Goal: Task Accomplishment & Management: Use online tool/utility

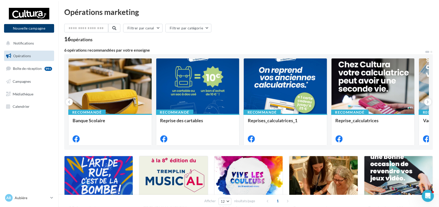
click at [42, 28] on button "Nouvelle campagne" at bounding box center [29, 28] width 50 height 9
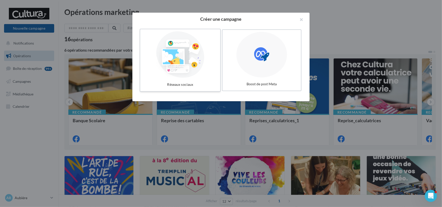
click at [193, 53] on div at bounding box center [180, 54] width 76 height 47
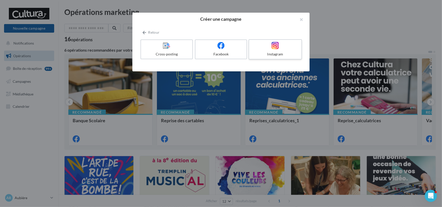
click at [274, 47] on icon at bounding box center [275, 45] width 7 height 7
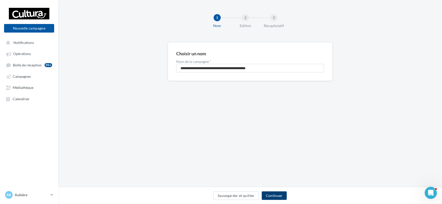
click at [272, 196] on button "Continuer" at bounding box center [274, 196] width 25 height 9
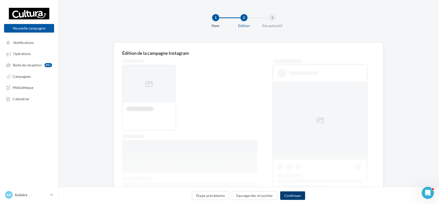
click at [292, 196] on button "Continuer" at bounding box center [292, 196] width 25 height 9
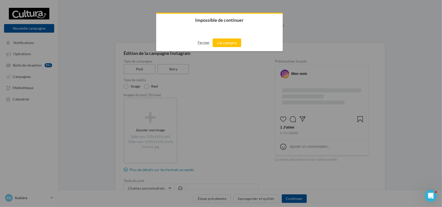
click at [203, 39] on button "Fermer" at bounding box center [204, 42] width 12 height 8
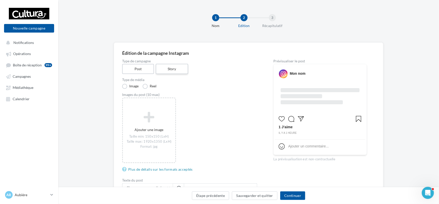
click at [178, 68] on label "Story" at bounding box center [172, 69] width 32 height 10
